Goal: Task Accomplishment & Management: Complete application form

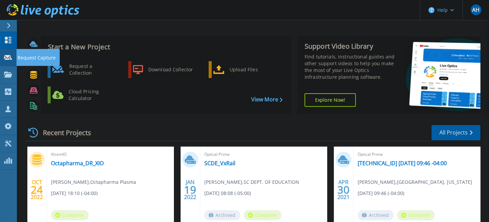
click at [32, 56] on p "Request Capture" at bounding box center [37, 58] width 38 height 18
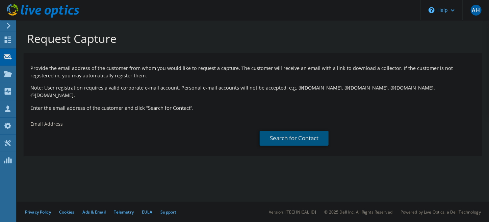
click at [280, 131] on link "Search for Contact" at bounding box center [294, 138] width 69 height 15
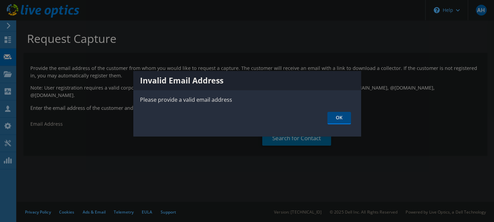
click at [333, 115] on link "OK" at bounding box center [340, 118] width 24 height 12
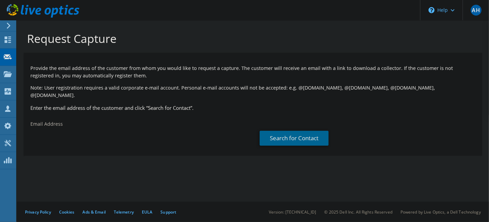
click at [94, 120] on div "Email Address" at bounding box center [138, 132] width 229 height 30
click at [94, 118] on div "Email Address" at bounding box center [138, 132] width 229 height 30
click at [63, 117] on div "Email Address" at bounding box center [138, 132] width 229 height 30
click at [66, 131] on input "text" at bounding box center [137, 138] width 214 height 14
type input "blankford@allegacy.org"
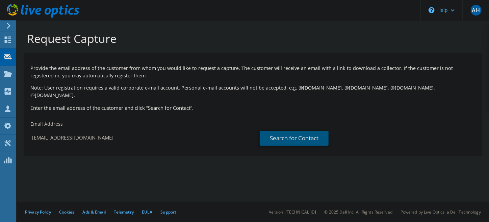
click at [282, 131] on link "Search for Contact" at bounding box center [294, 138] width 69 height 15
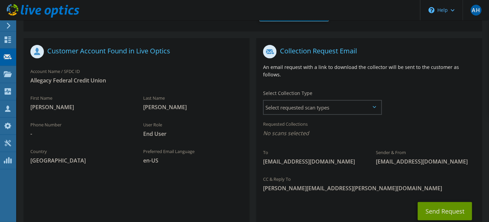
scroll to position [135, 0]
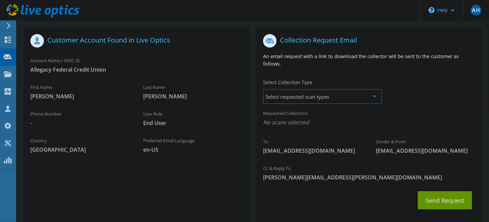
click at [374, 95] on icon at bounding box center [374, 96] width 3 height 2
click at [373, 95] on icon at bounding box center [374, 96] width 3 height 2
click at [289, 90] on span "Select requested scan types" at bounding box center [322, 97] width 117 height 14
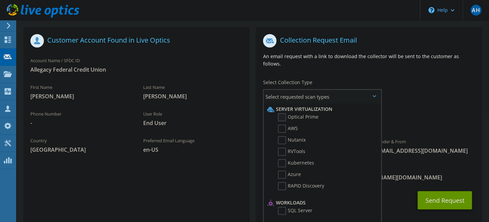
click at [283, 113] on label "Optical Prime" at bounding box center [298, 117] width 41 height 8
click at [0, 0] on input "Optical Prime" at bounding box center [0, 0] width 0 height 0
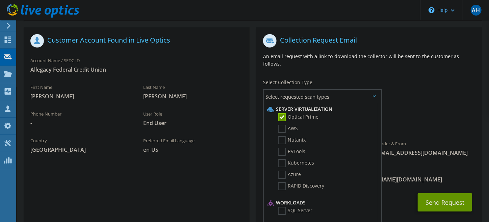
click at [417, 91] on div "To blankford@allegacy.org Sender & From liveoptics@liveoptics.com" at bounding box center [369, 97] width 226 height 132
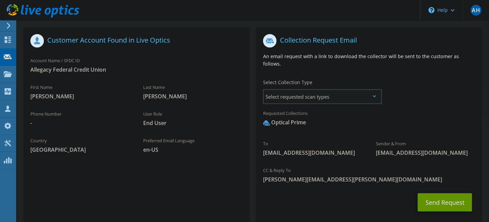
click at [378, 90] on span "Select requested scan types" at bounding box center [322, 97] width 117 height 14
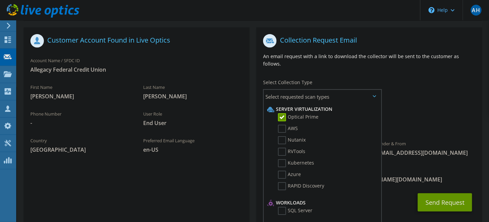
click at [405, 82] on div "To blankford@allegacy.org Sender & From liveoptics@liveoptics.com" at bounding box center [369, 97] width 226 height 132
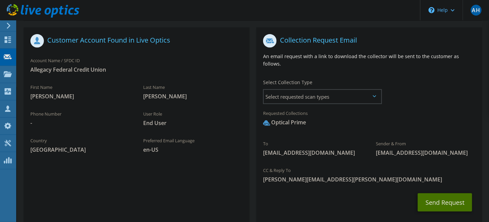
click at [439, 193] on button "Send Request" at bounding box center [445, 202] width 54 height 18
